Goal: Task Accomplishment & Management: Manage account settings

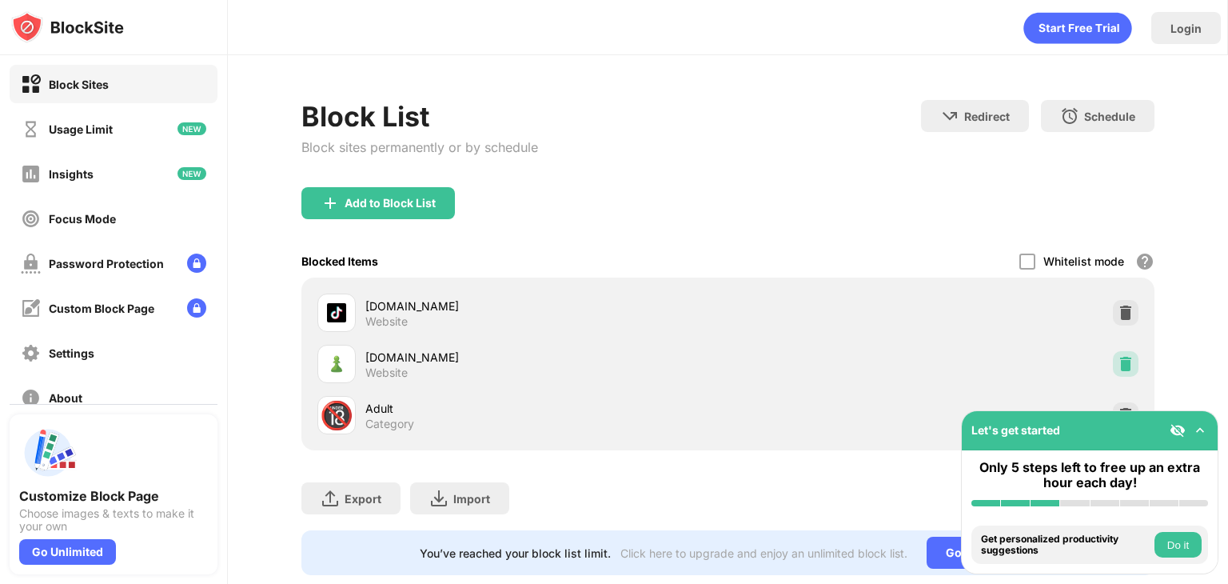
click at [1118, 361] on img at bounding box center [1125, 364] width 16 height 16
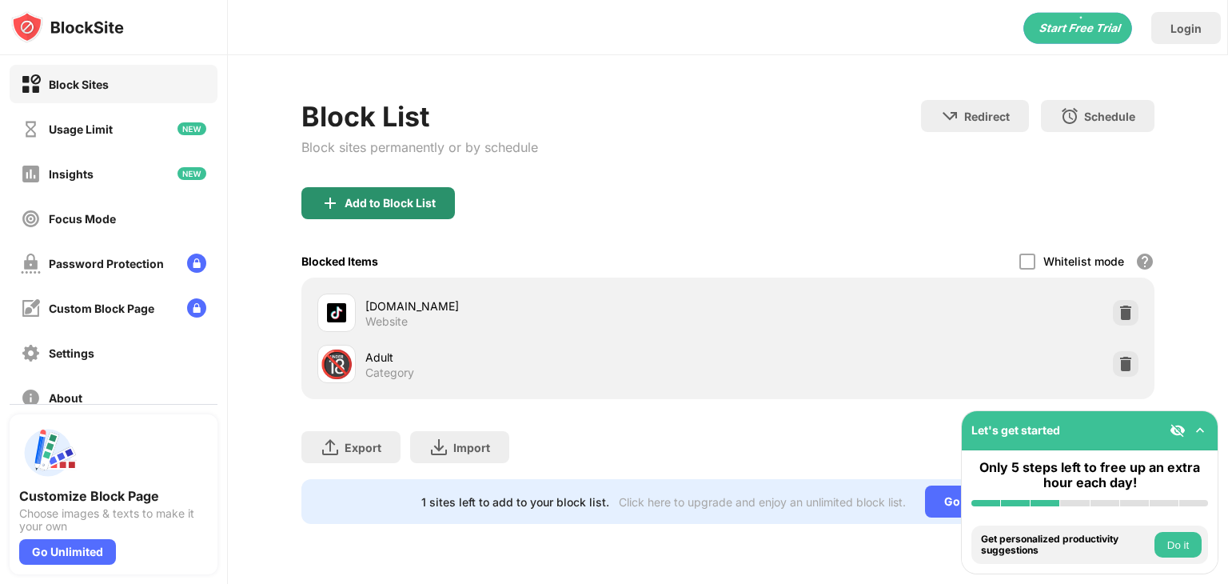
click at [428, 214] on div "Add to Block List" at bounding box center [377, 203] width 153 height 32
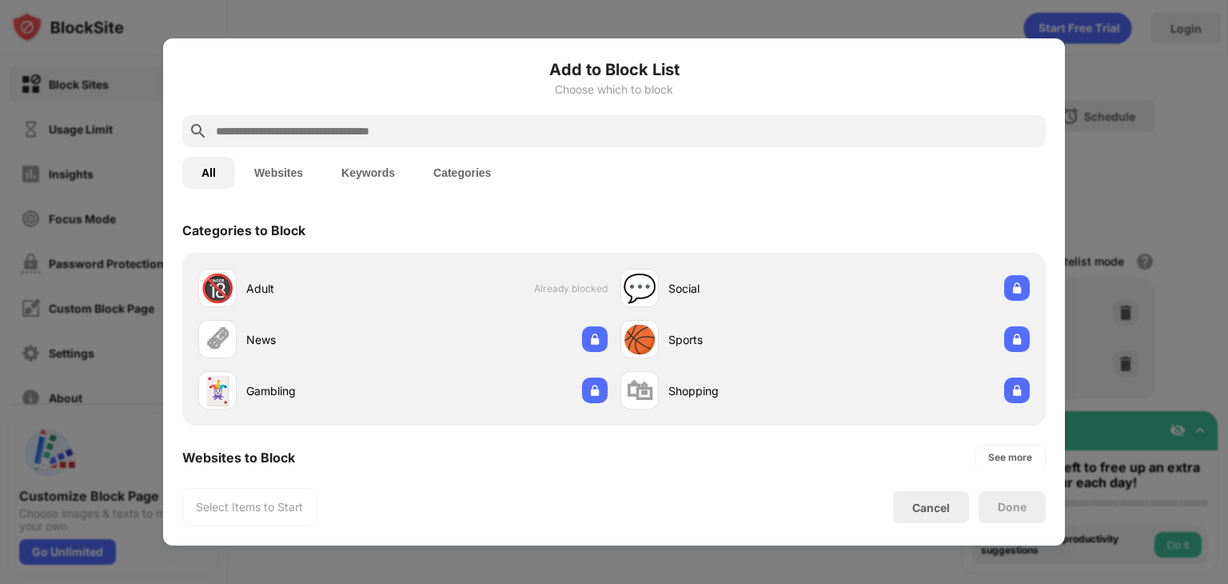
click at [787, 141] on div at bounding box center [613, 131] width 863 height 32
click at [745, 135] on input "text" at bounding box center [626, 131] width 825 height 19
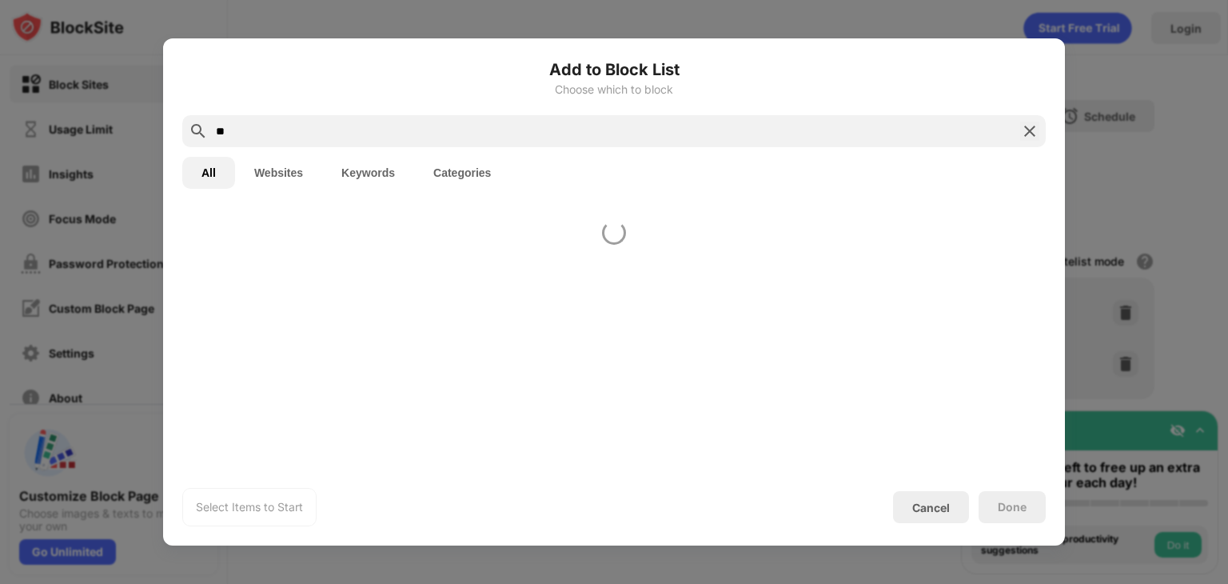
type input "*"
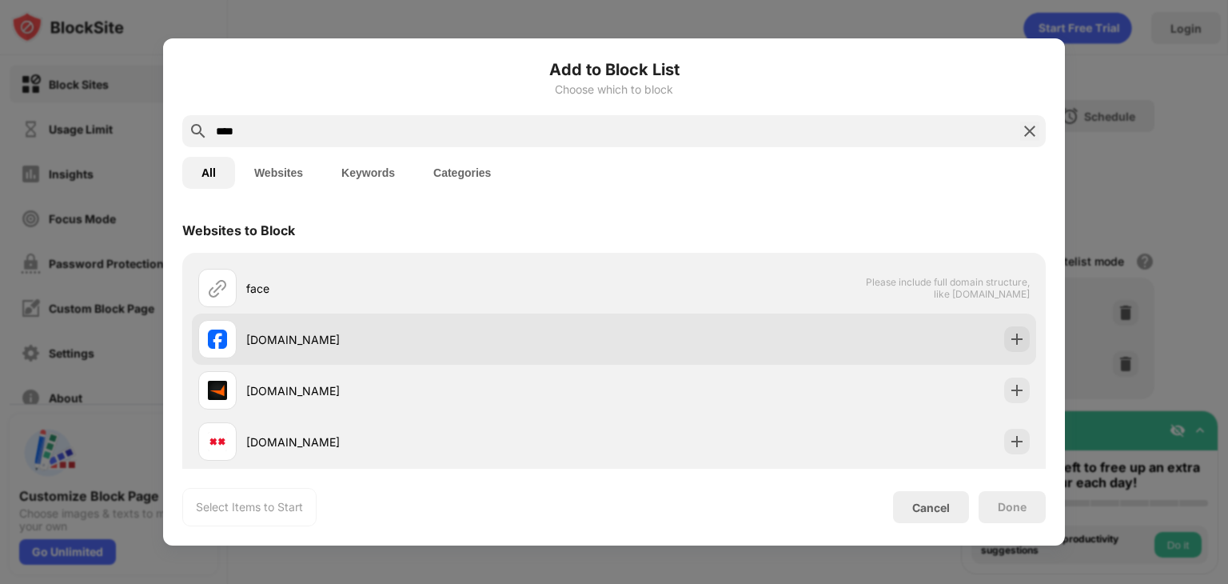
type input "****"
click at [281, 329] on div "[DOMAIN_NAME]" at bounding box center [406, 339] width 416 height 38
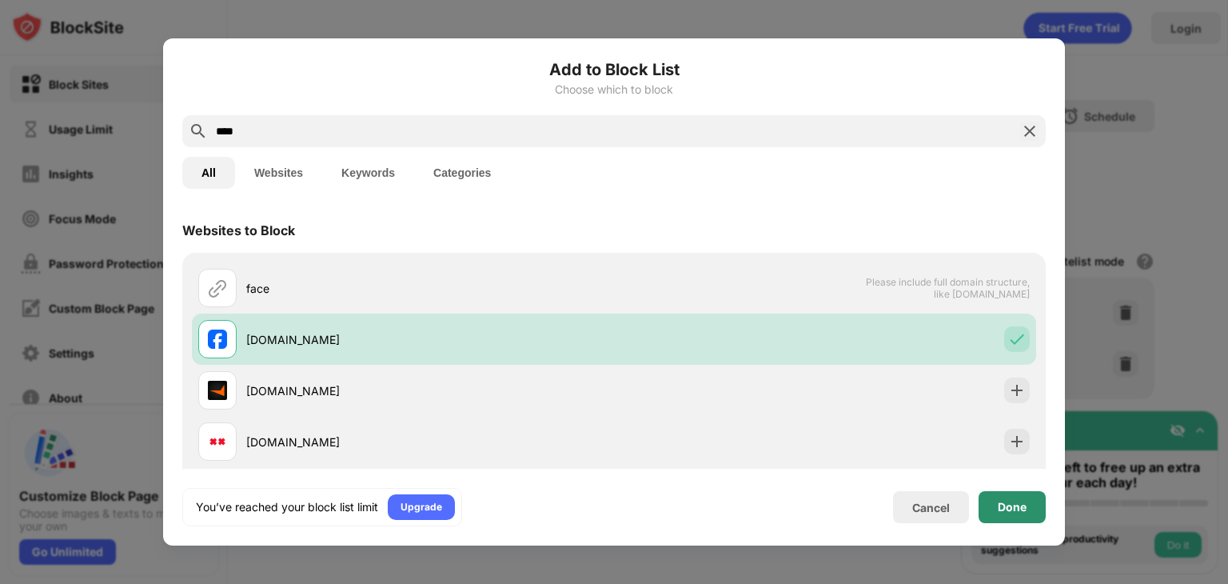
click at [994, 500] on div "Done" at bounding box center [1011, 507] width 67 height 32
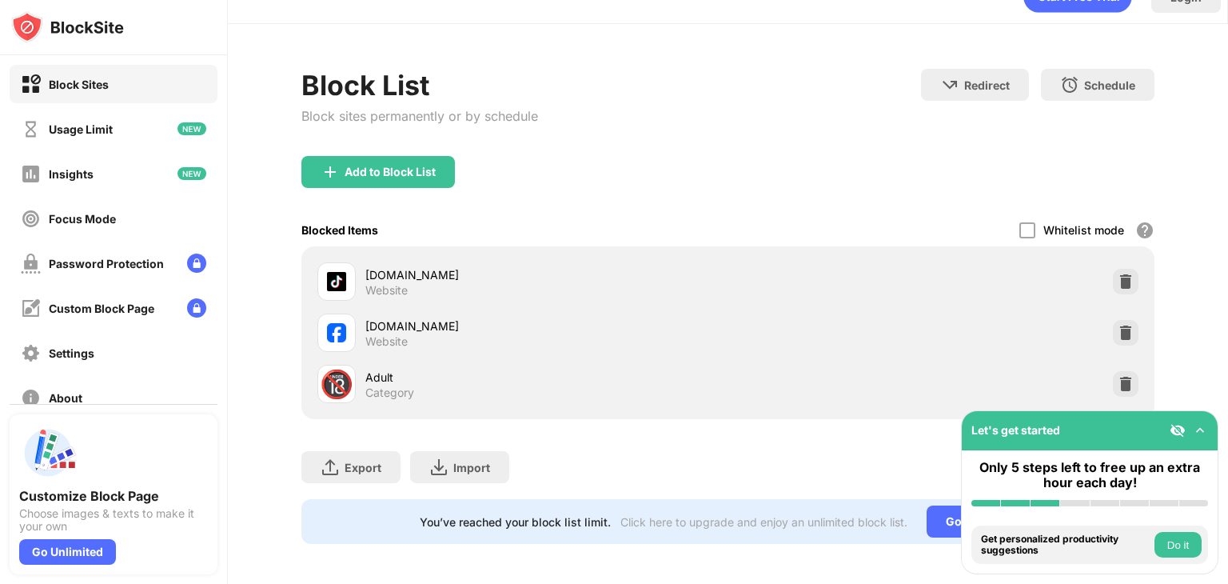
scroll to position [47, 0]
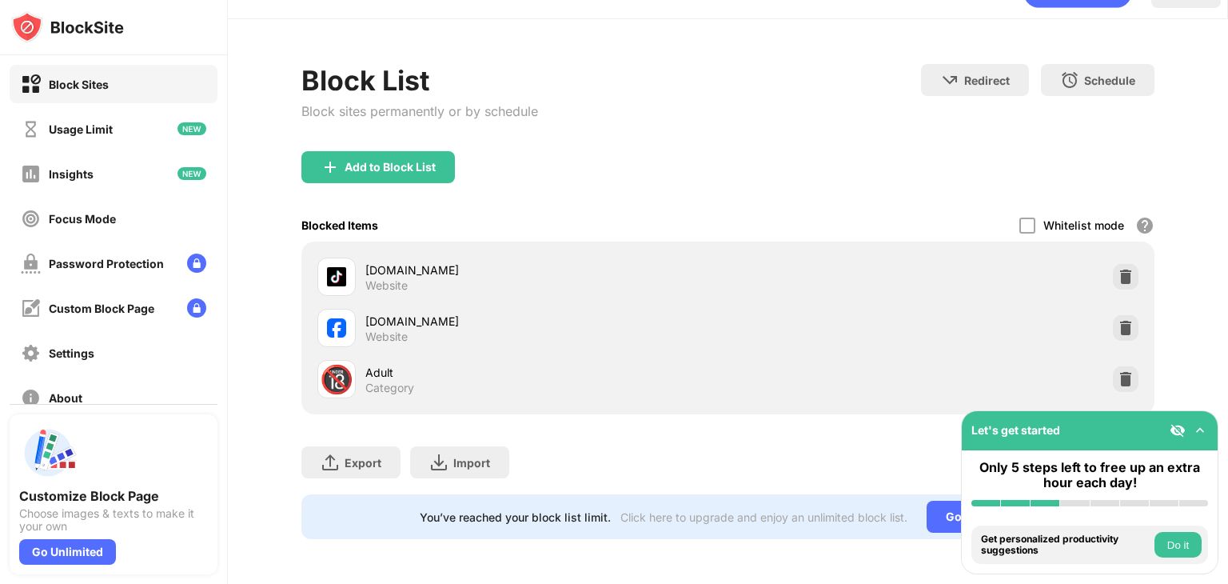
click at [1162, 143] on div "Block List Block sites permanently or by schedule Redirect Choose a site to be …" at bounding box center [728, 301] width 1000 height 564
click at [1164, 544] on button "Do it" at bounding box center [1177, 545] width 47 height 26
